Goal: Transaction & Acquisition: Purchase product/service

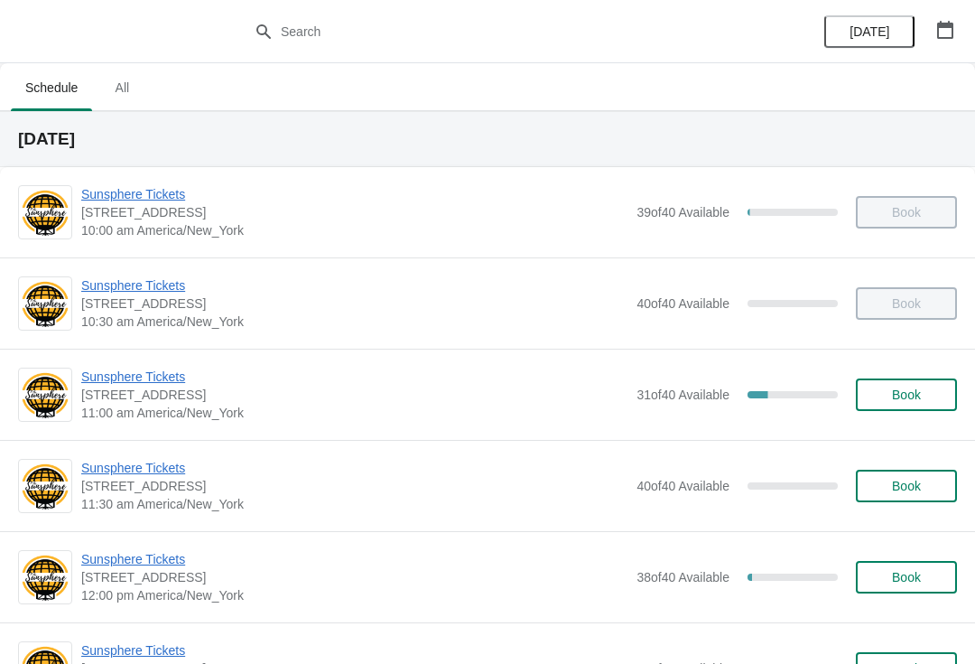
click at [911, 401] on span "Book" at bounding box center [906, 394] width 29 height 14
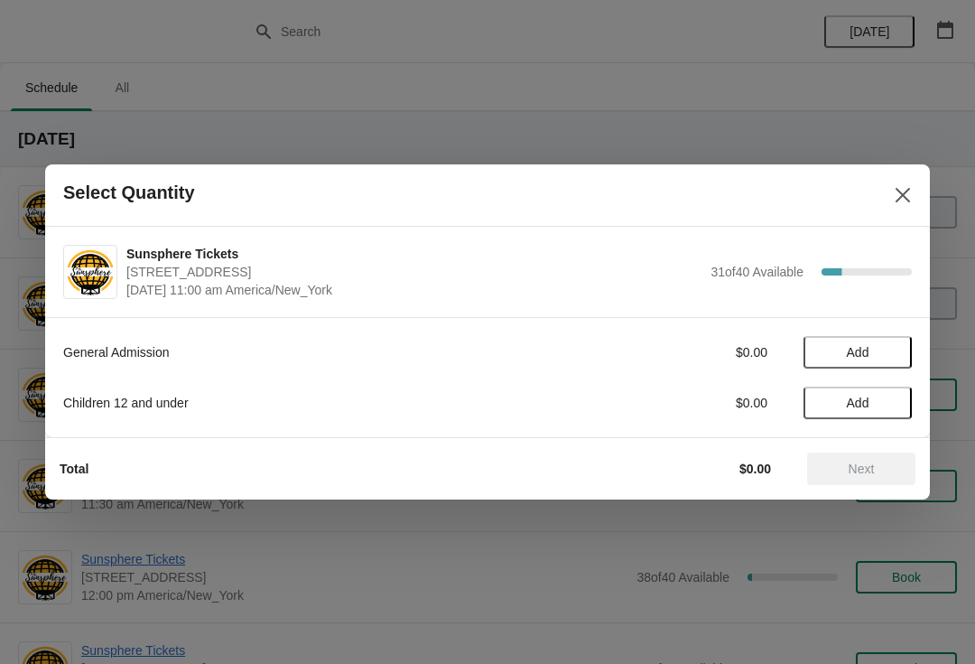
click at [899, 352] on button "Add" at bounding box center [858, 352] width 108 height 33
click at [890, 359] on icon at bounding box center [889, 352] width 19 height 19
click at [856, 454] on button "Next" at bounding box center [861, 468] width 108 height 33
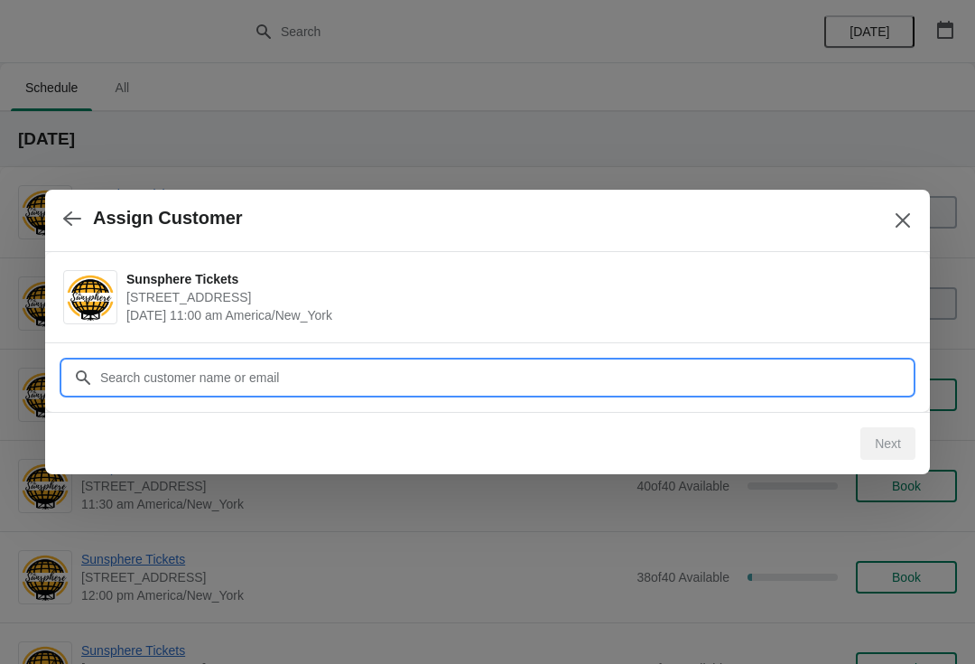
click at [739, 377] on input "Customer" at bounding box center [505, 377] width 813 height 33
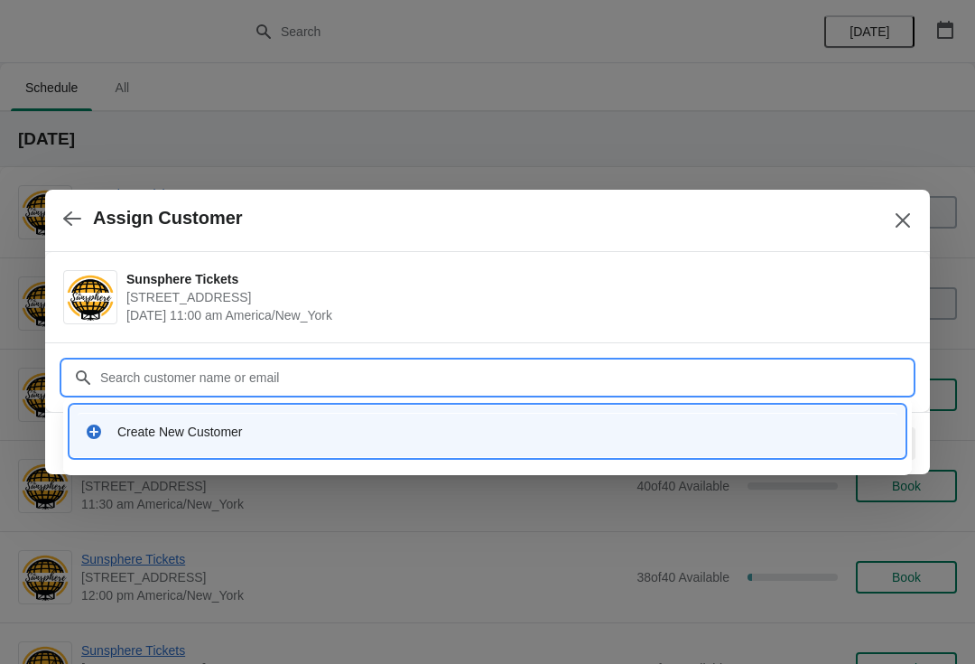
click at [277, 434] on div "Create New Customer" at bounding box center [503, 432] width 773 height 18
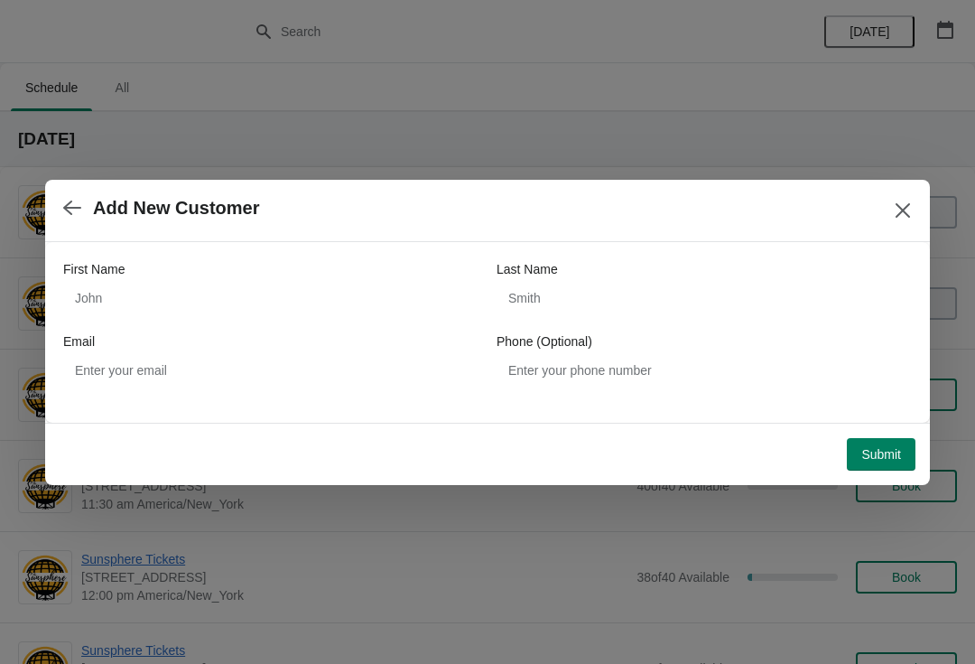
click at [254, 264] on div "First Name" at bounding box center [270, 269] width 415 height 18
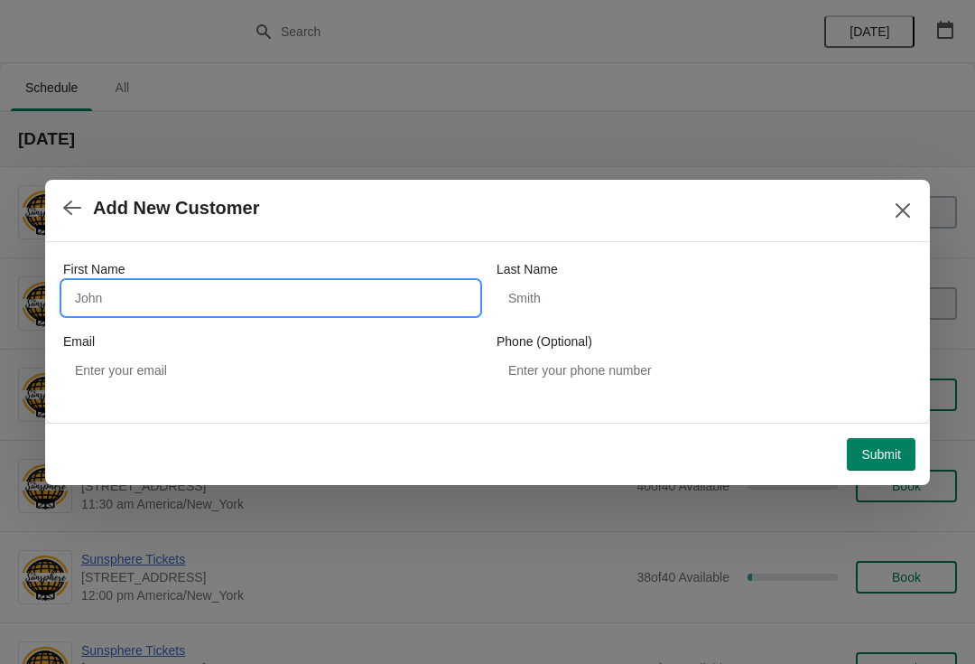
click at [260, 282] on input "First Name" at bounding box center [270, 298] width 415 height 33
type input "W"
click at [896, 419] on div "First Name W Last Name Email Phone (Optional)" at bounding box center [487, 332] width 885 height 181
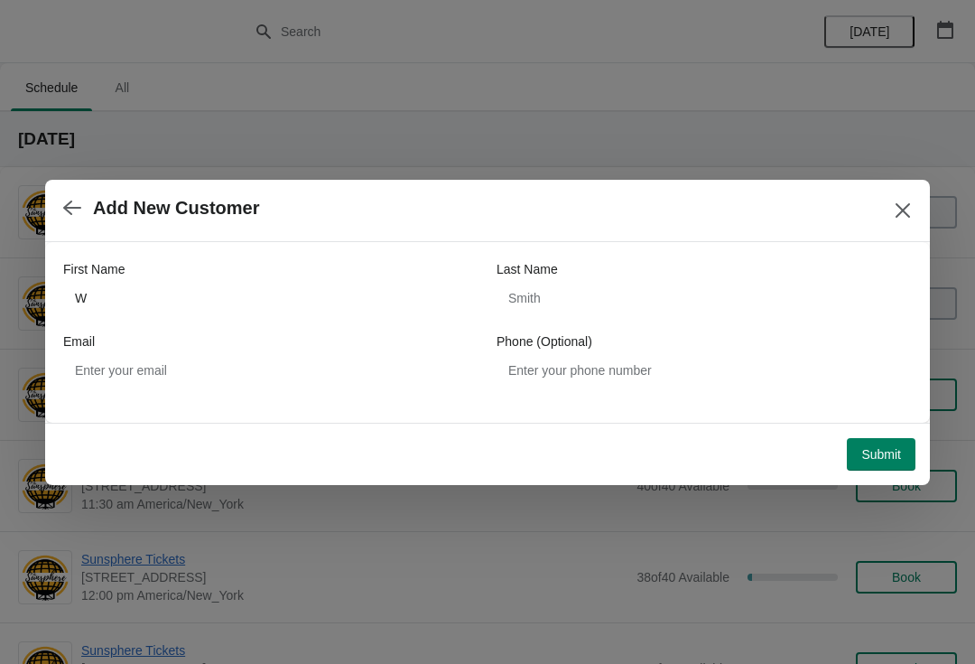
click at [875, 461] on span "Submit" at bounding box center [882, 454] width 40 height 14
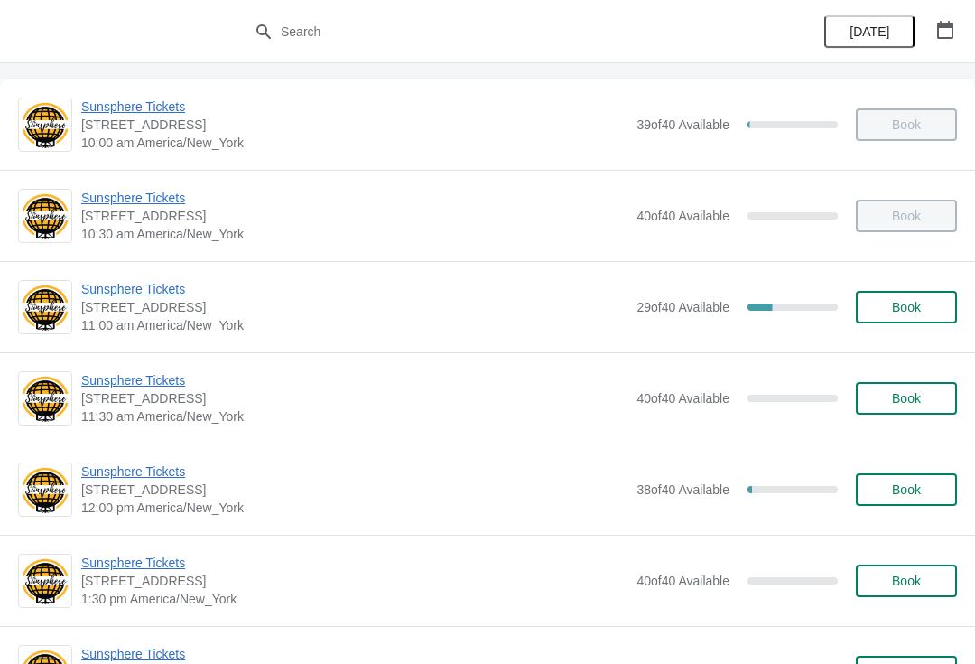
scroll to position [87, 0]
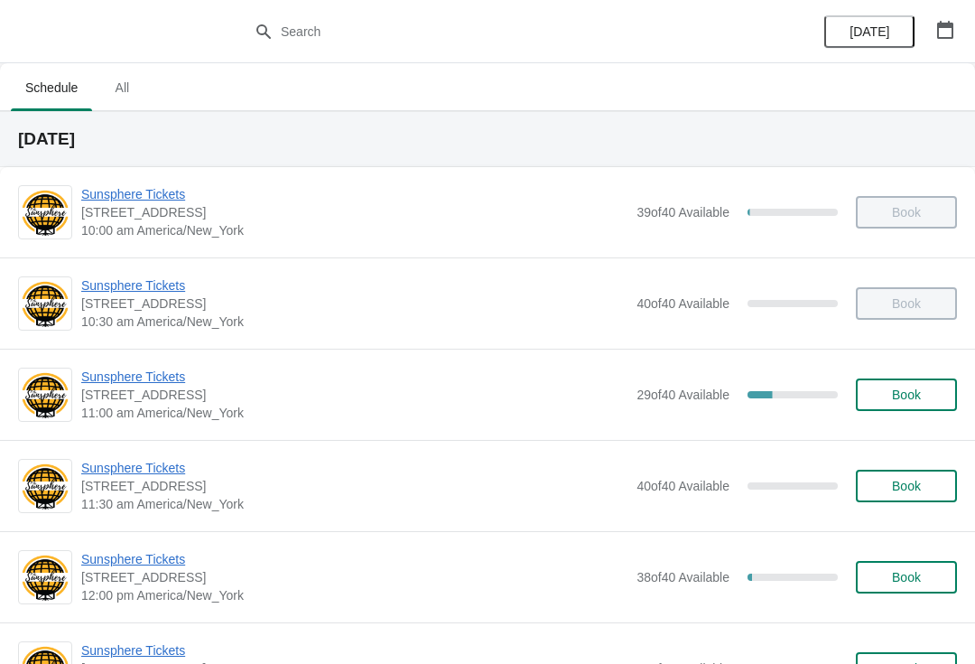
click at [182, 563] on span "Sunsphere Tickets" at bounding box center [354, 559] width 546 height 18
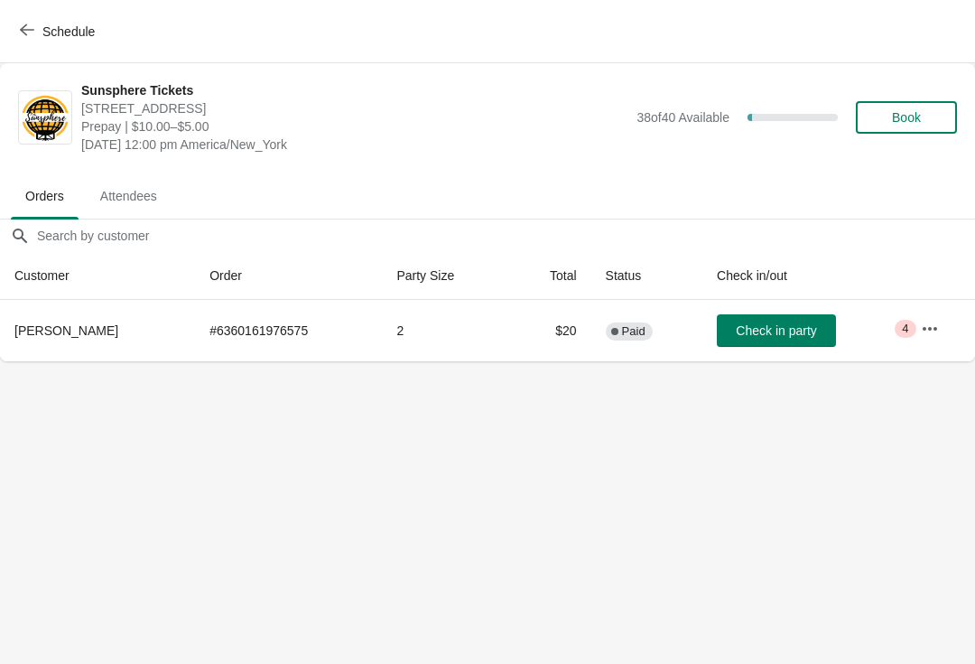
click at [792, 323] on span "Check in party" at bounding box center [776, 330] width 80 height 14
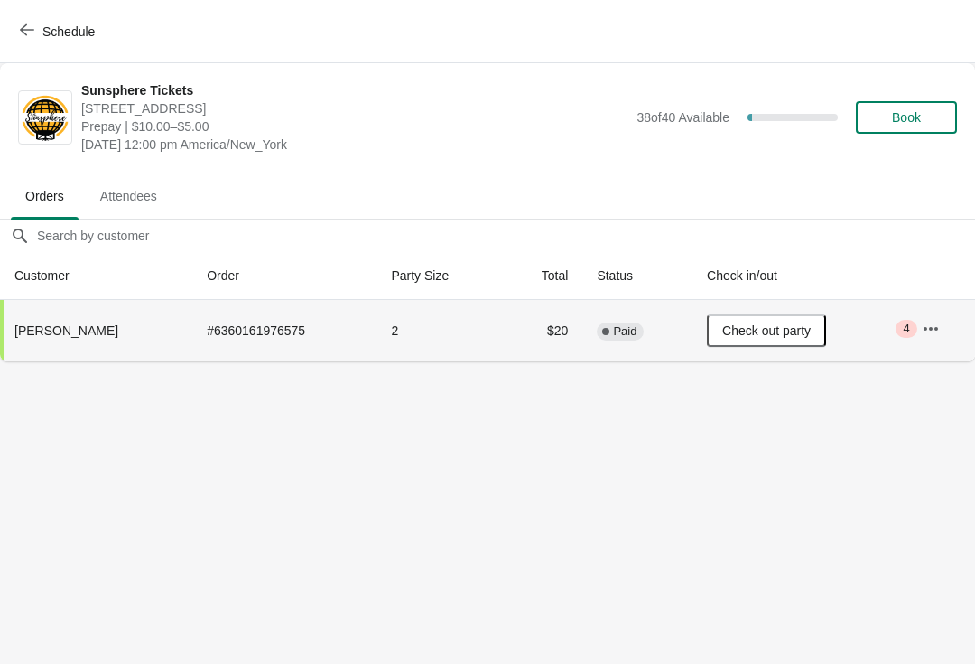
click at [34, 15] on button "Schedule" at bounding box center [59, 31] width 100 height 33
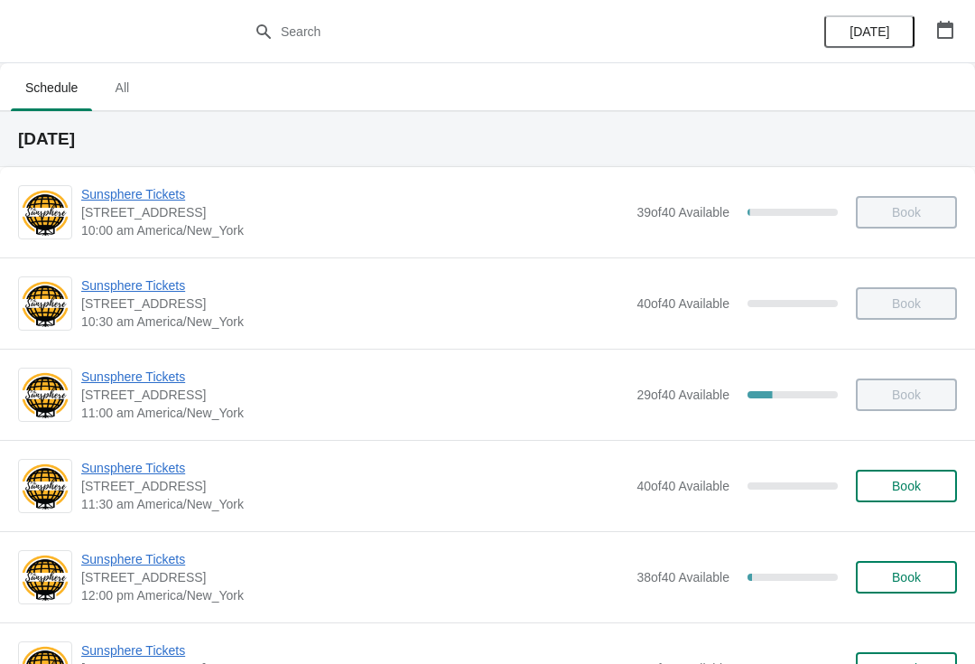
click at [896, 501] on button "Book" at bounding box center [906, 486] width 101 height 33
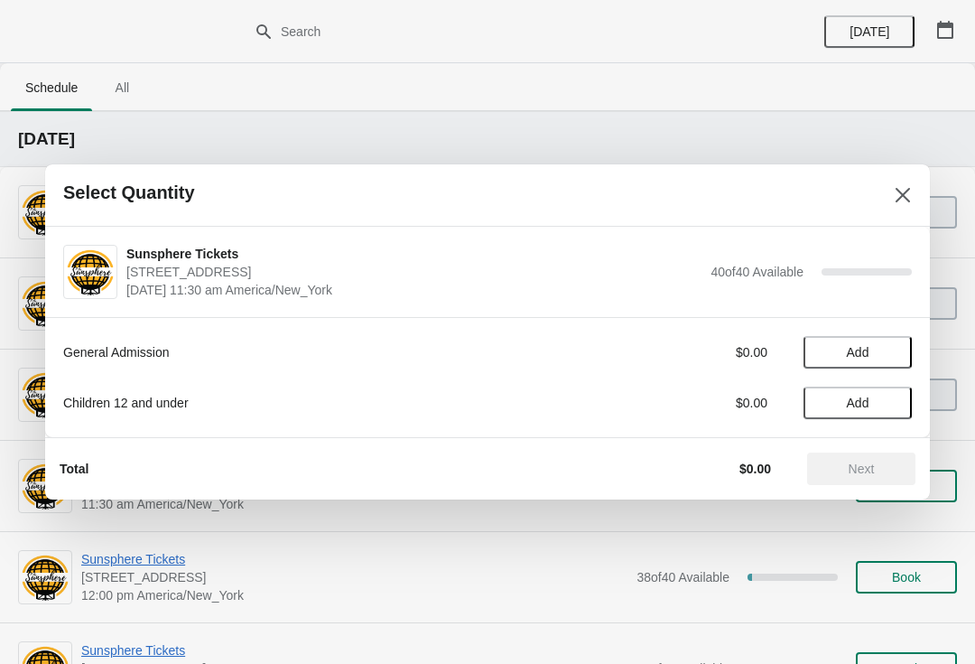
click at [891, 353] on span "Add" at bounding box center [858, 352] width 76 height 14
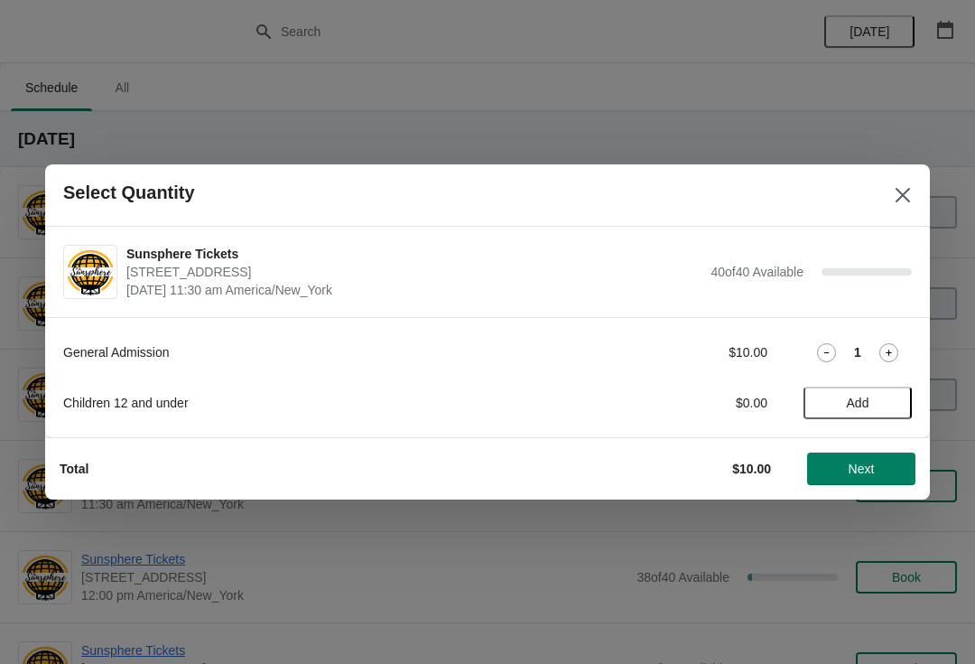
click at [871, 457] on button "Next" at bounding box center [861, 468] width 108 height 33
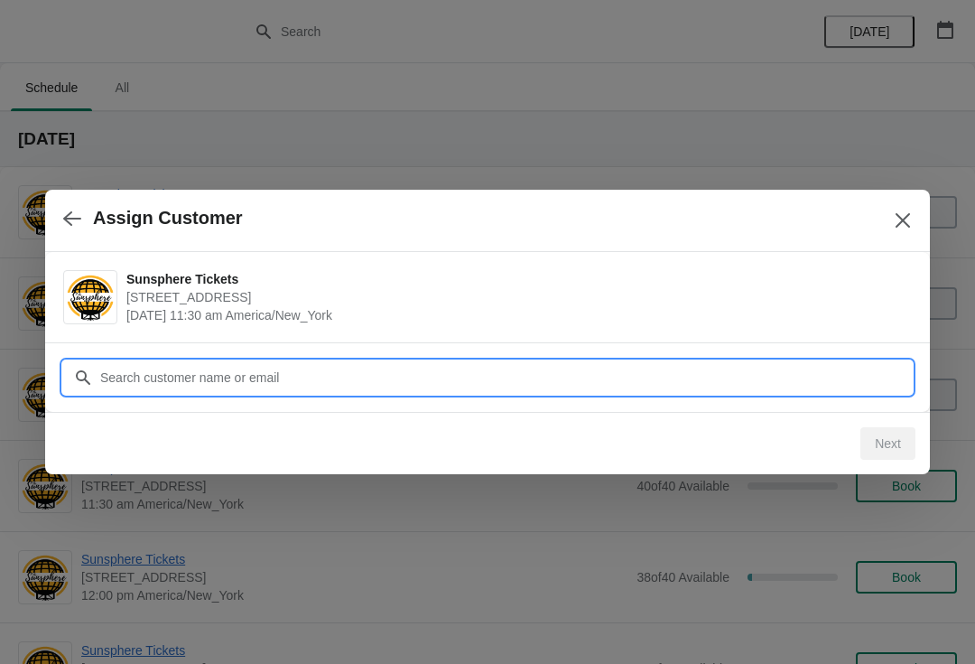
click at [743, 383] on input "Customer" at bounding box center [505, 377] width 813 height 33
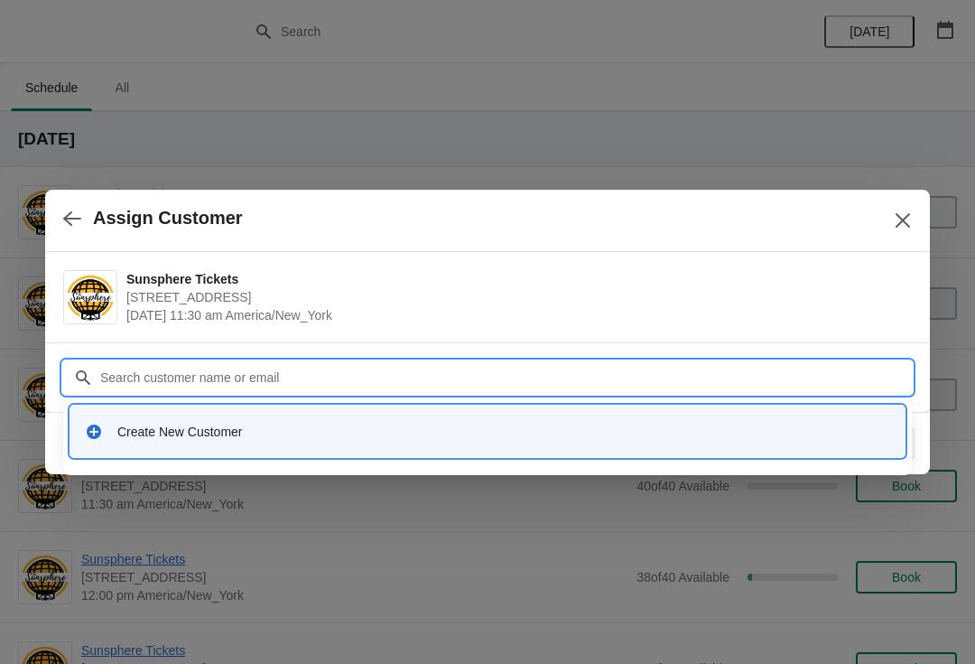
click at [286, 428] on div "Create New Customer" at bounding box center [503, 432] width 773 height 18
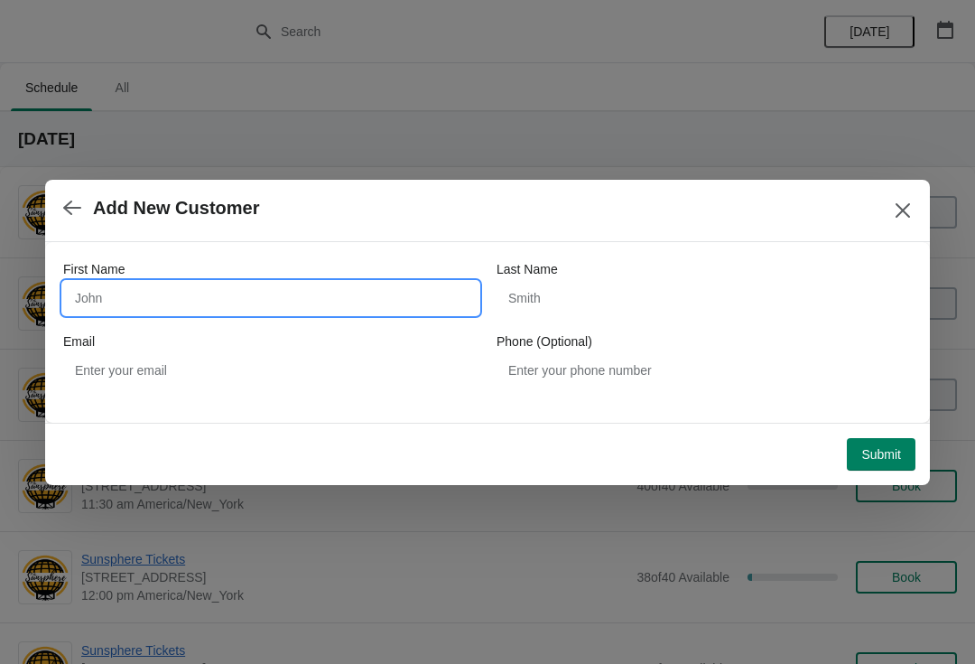
click at [297, 308] on input "First Name" at bounding box center [270, 298] width 415 height 33
type input "W"
click at [877, 440] on button "Submit" at bounding box center [881, 454] width 69 height 33
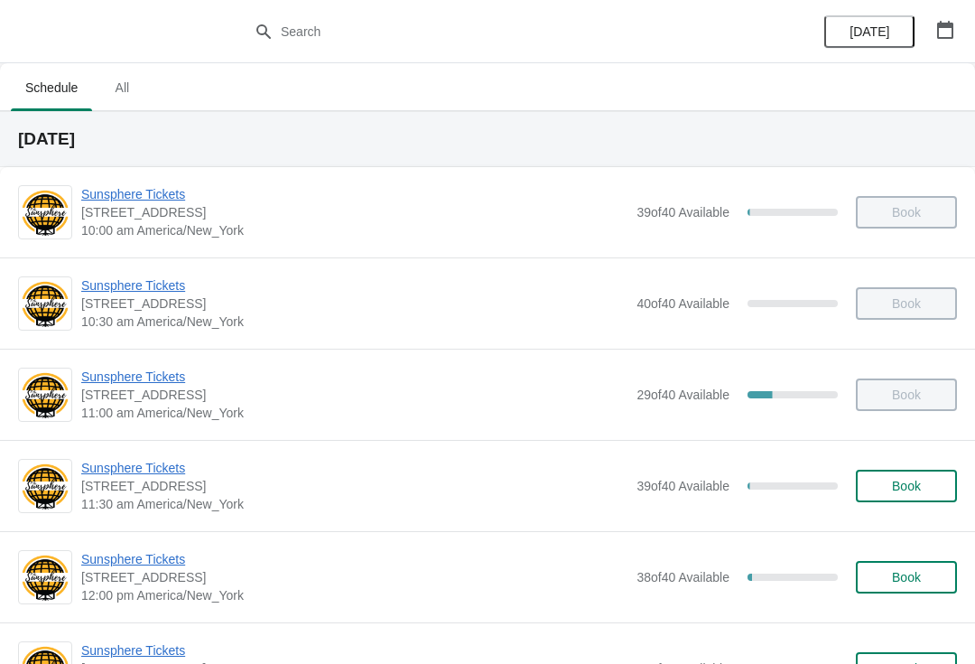
click at [893, 450] on div "Sunsphere Tickets [STREET_ADDRESS] 11:30 am America/New_York 39 of 40 Available…" at bounding box center [487, 485] width 975 height 91
click at [878, 486] on span "Book" at bounding box center [906, 486] width 69 height 14
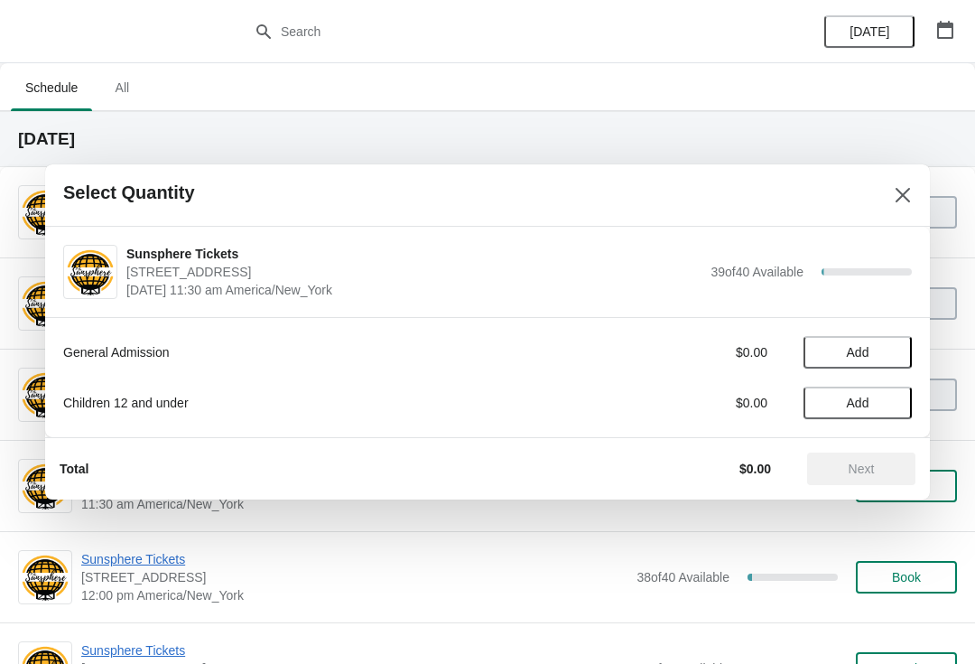
click at [893, 357] on span "Add" at bounding box center [858, 352] width 76 height 14
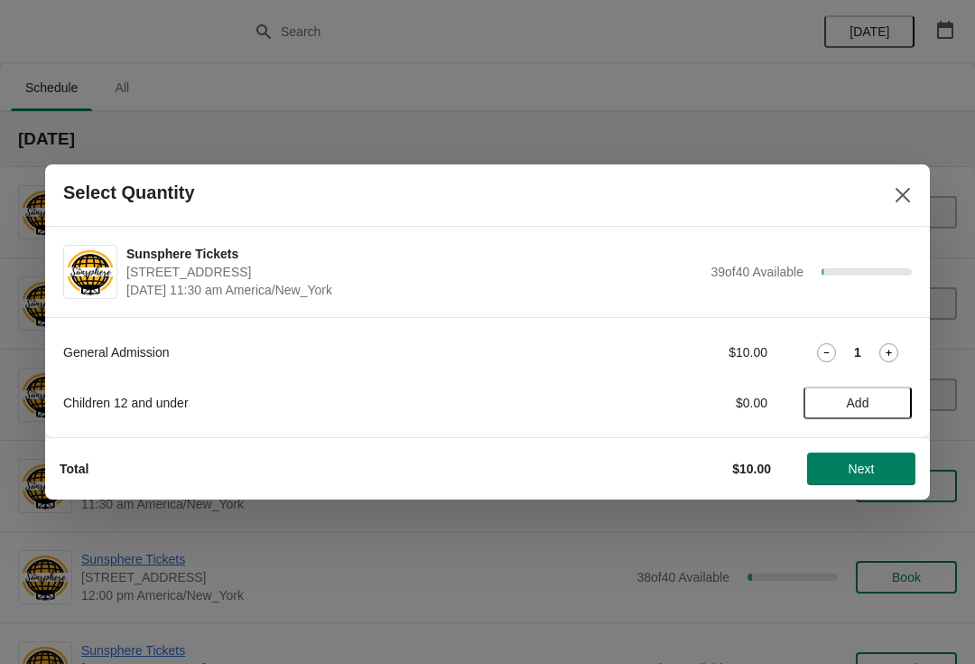
click at [883, 357] on icon at bounding box center [889, 352] width 19 height 19
click at [890, 359] on icon at bounding box center [889, 352] width 19 height 19
click at [862, 458] on button "Next" at bounding box center [861, 468] width 108 height 33
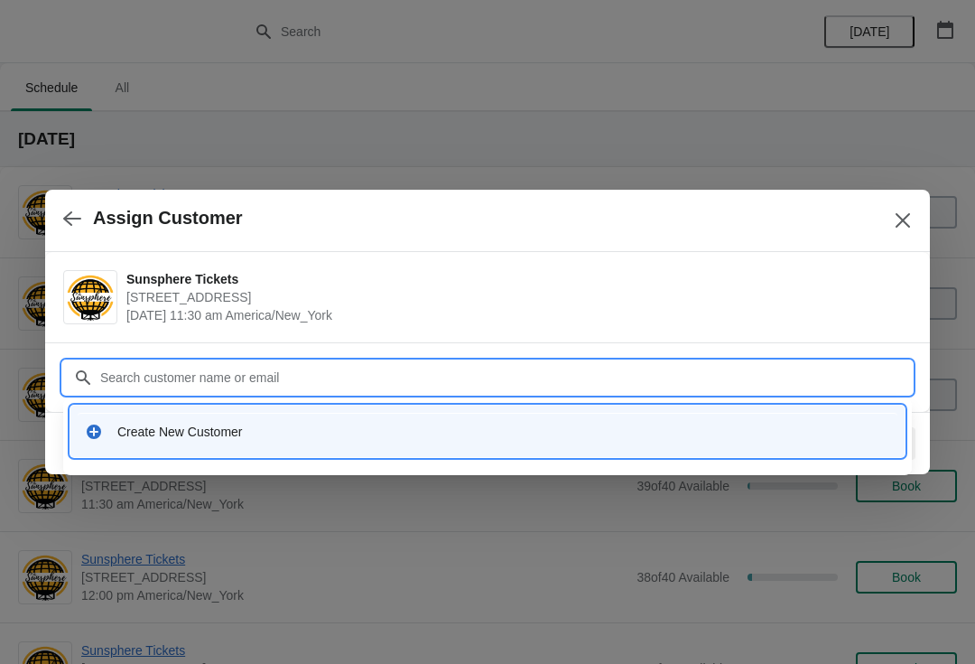
click at [420, 439] on div "Create New Customer" at bounding box center [503, 432] width 773 height 18
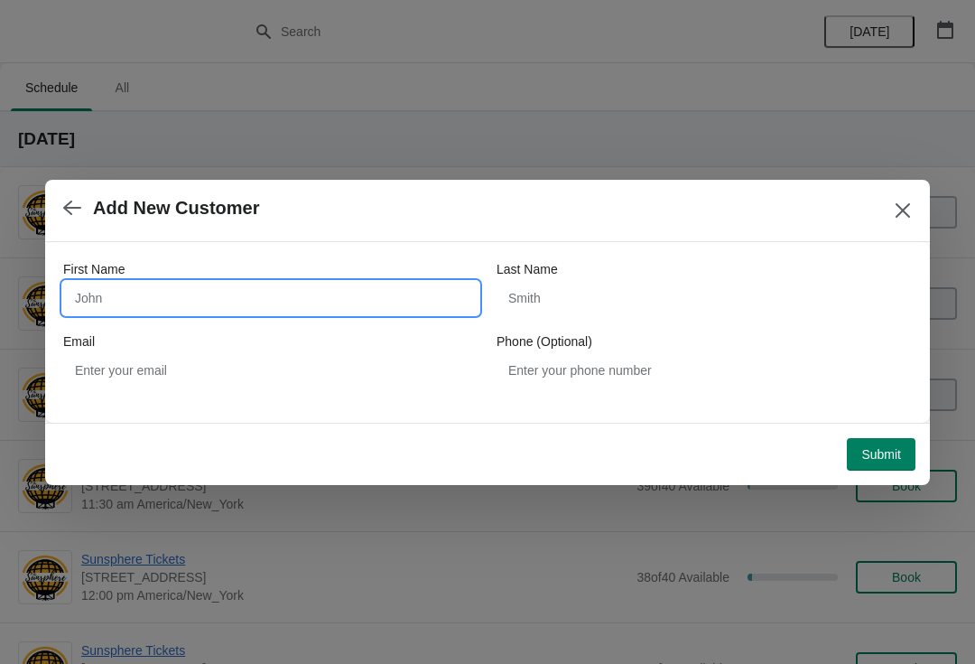
click at [241, 283] on input "First Name" at bounding box center [270, 298] width 415 height 33
type input "W"
click at [884, 431] on div "Submit" at bounding box center [483, 451] width 863 height 40
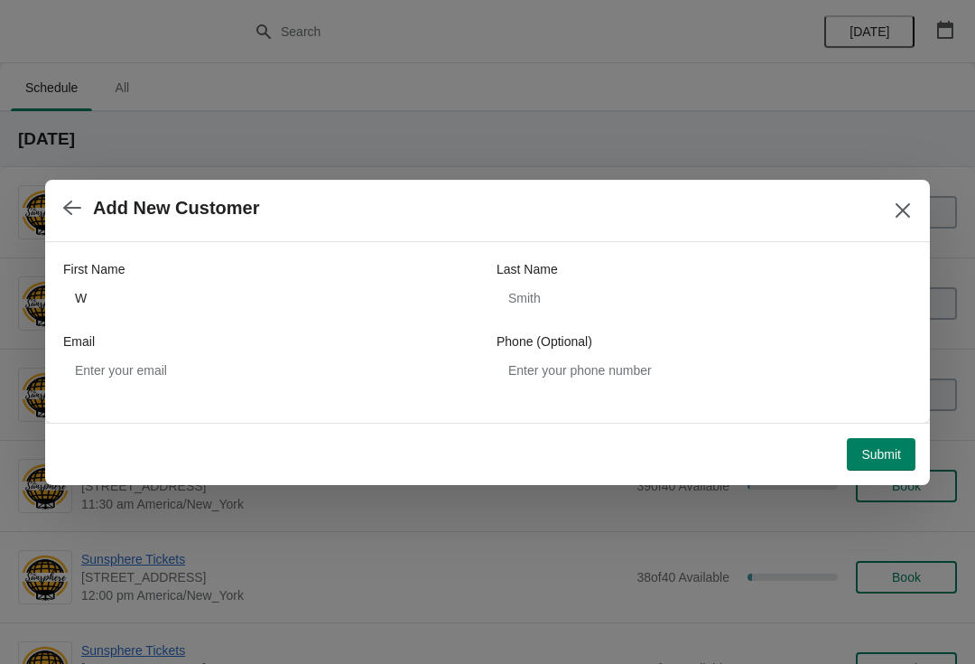
click at [871, 450] on span "Submit" at bounding box center [882, 454] width 40 height 14
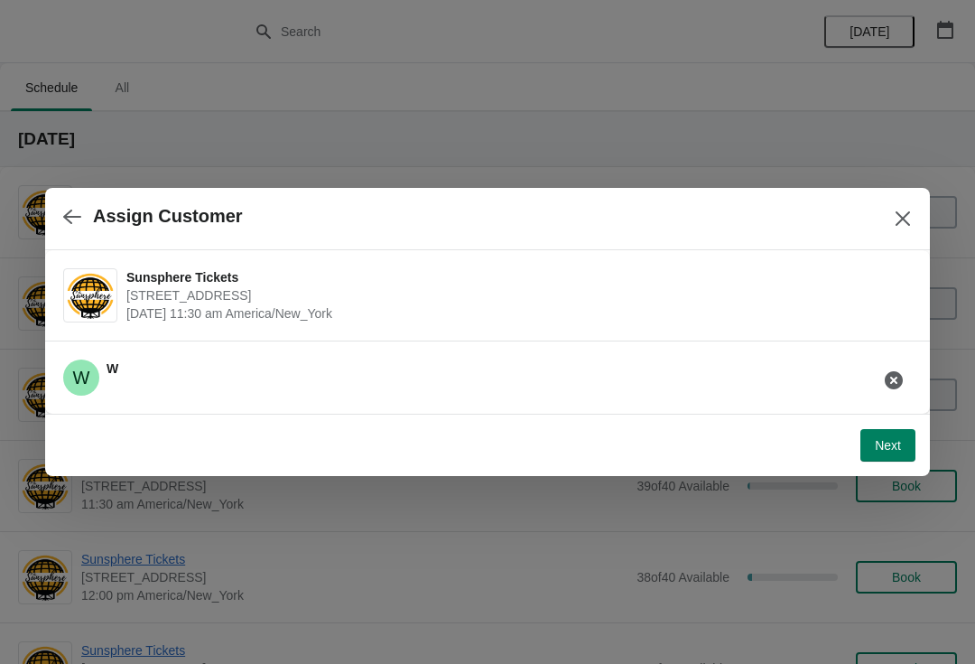
click at [879, 431] on button "Next" at bounding box center [888, 445] width 55 height 33
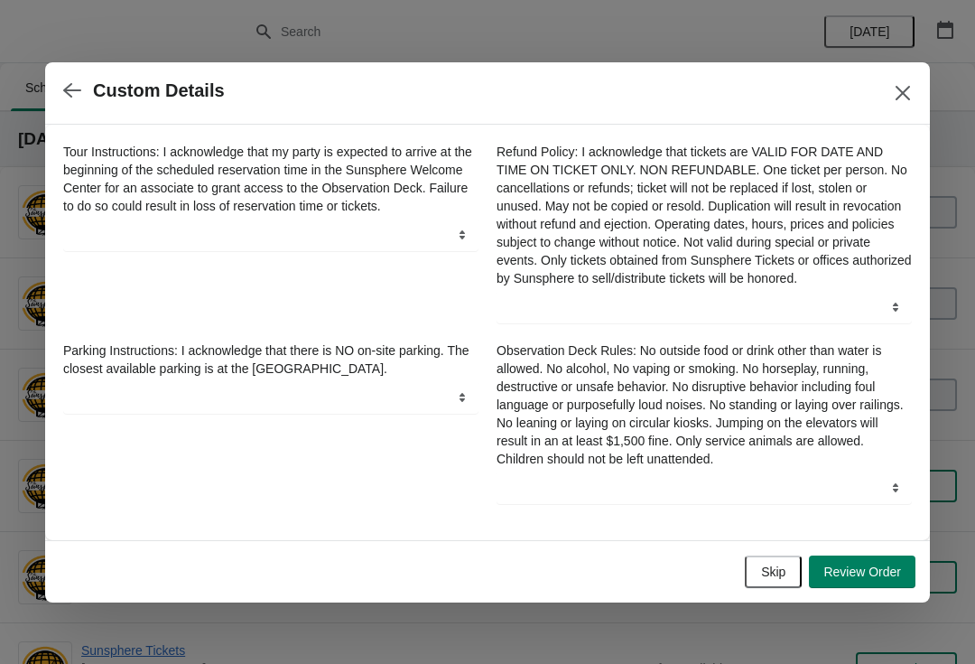
click at [777, 572] on span "Skip" at bounding box center [773, 571] width 24 height 14
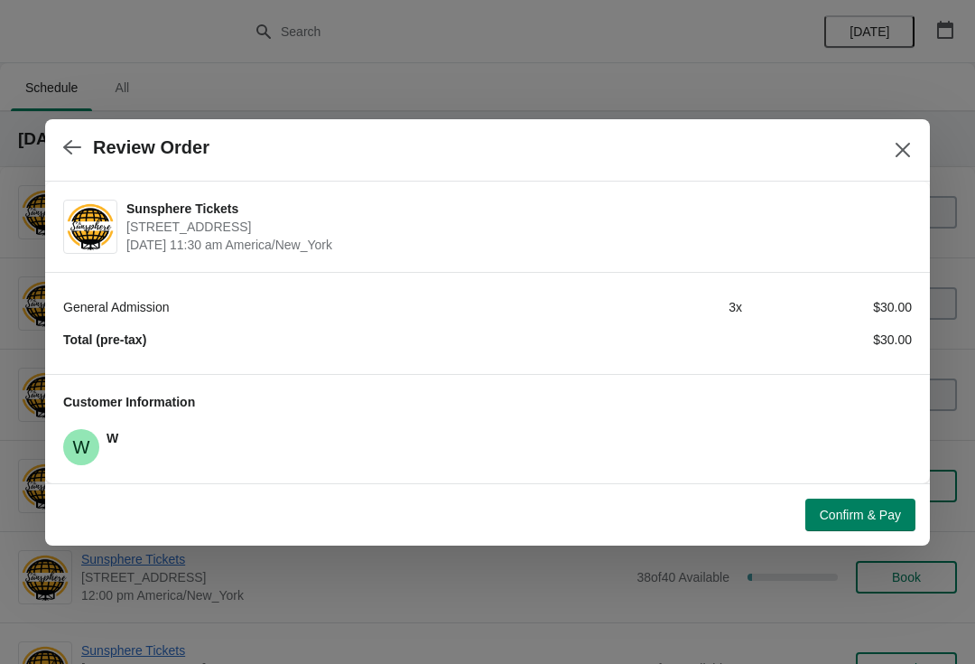
click at [856, 514] on span "Confirm & Pay" at bounding box center [860, 515] width 81 height 14
